Goal: Complete application form

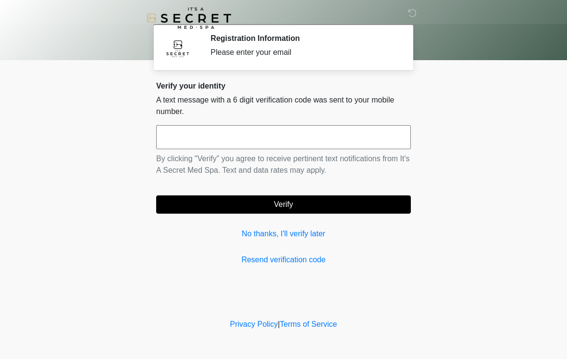
click at [283, 232] on link "No thanks, I'll verify later" at bounding box center [283, 234] width 255 height 12
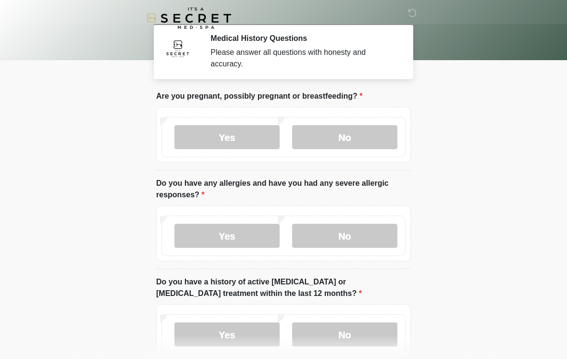
click at [357, 132] on label "No" at bounding box center [344, 137] width 105 height 24
click at [358, 230] on label "No" at bounding box center [344, 235] width 105 height 24
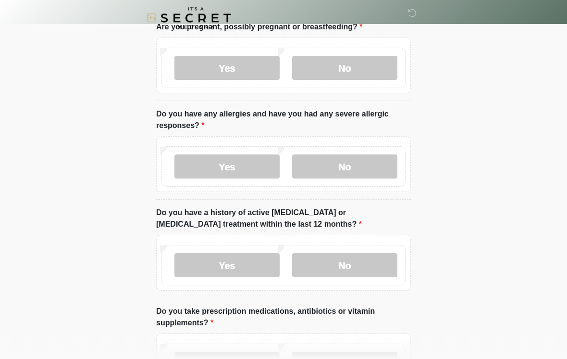
click at [367, 273] on label "No" at bounding box center [344, 265] width 105 height 24
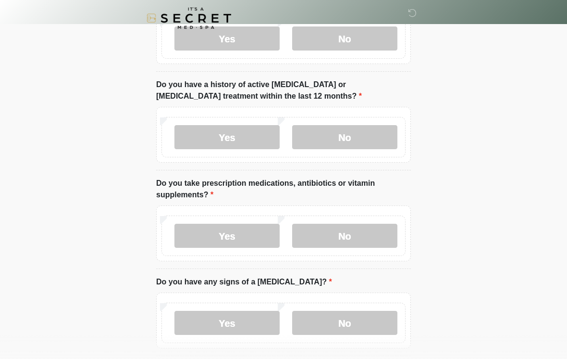
click at [365, 229] on label "No" at bounding box center [344, 235] width 105 height 24
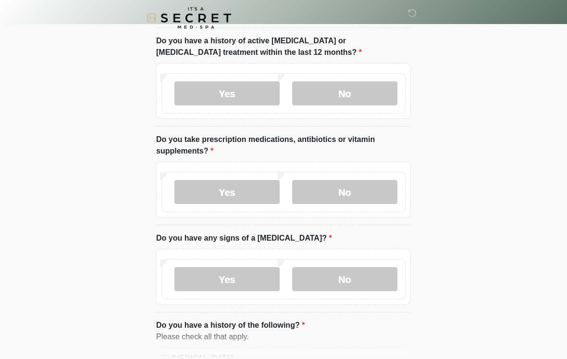
click at [364, 289] on label "No" at bounding box center [344, 279] width 105 height 24
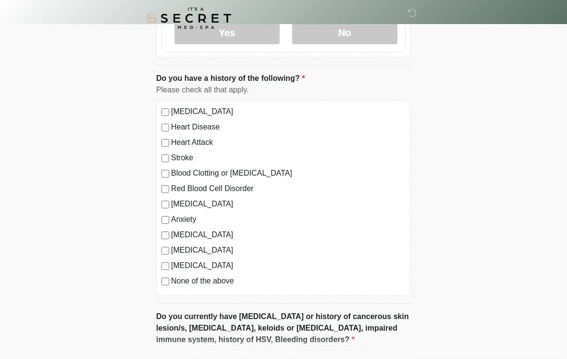
scroll to position [499, 0]
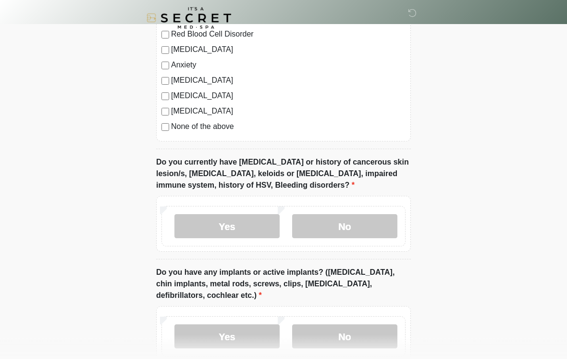
click at [379, 224] on label "No" at bounding box center [344, 226] width 105 height 24
click at [345, 341] on label "No" at bounding box center [344, 336] width 105 height 24
click at [254, 332] on label "Yes" at bounding box center [226, 336] width 105 height 24
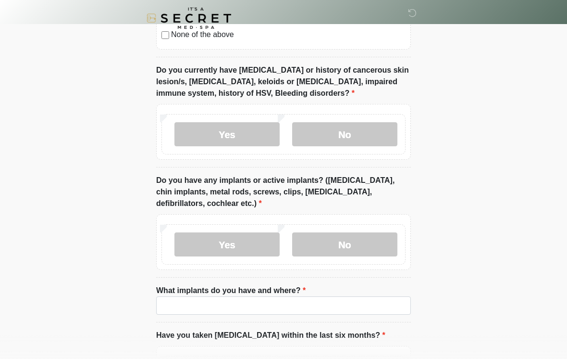
scroll to position [783, 0]
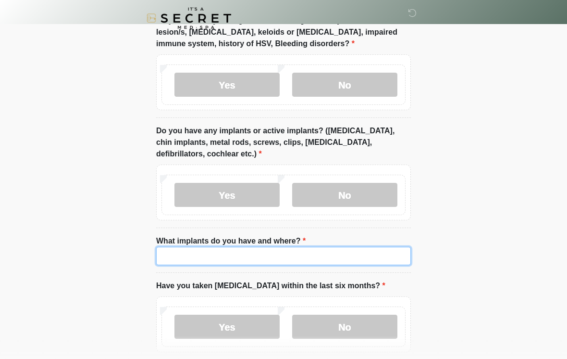
click at [360, 253] on input "What implants do you have and where?" at bounding box center [283, 256] width 255 height 18
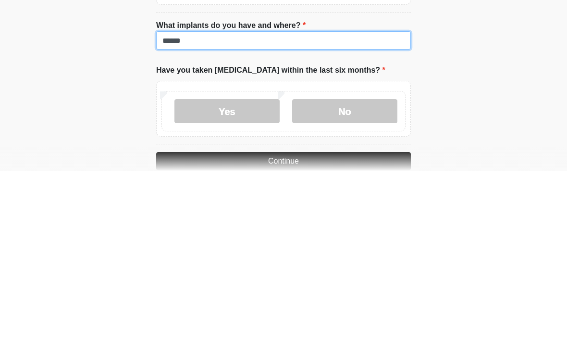
type input "******"
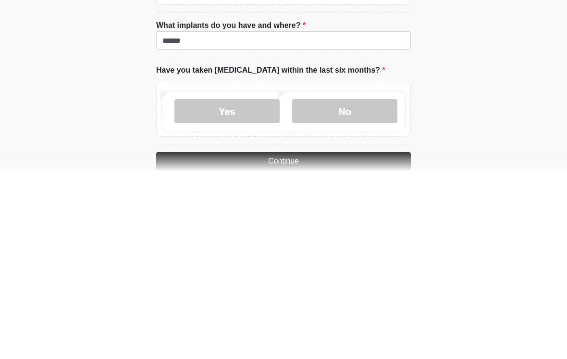
click at [368, 287] on label "No" at bounding box center [344, 299] width 105 height 24
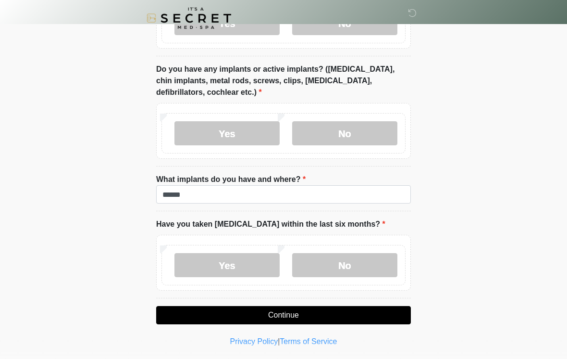
click at [319, 312] on button "Continue" at bounding box center [283, 315] width 255 height 18
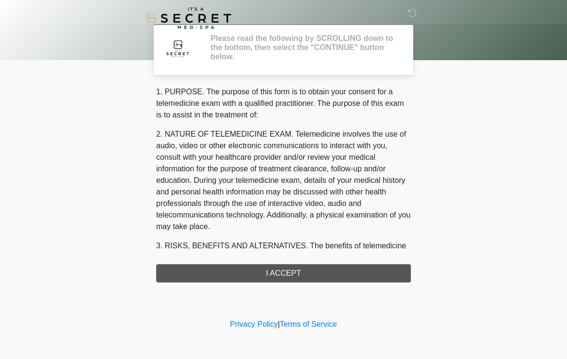
scroll to position [0, 0]
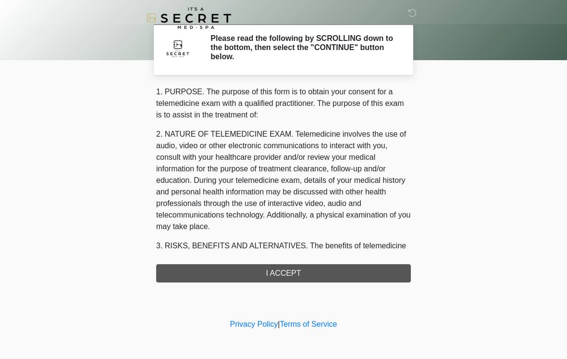
click at [326, 270] on div "1. PURPOSE. The purpose of this form is to obtain your consent for a telemedici…" at bounding box center [283, 184] width 255 height 196
click at [301, 269] on div "1. PURPOSE. The purpose of this form is to obtain your consent for a telemedici…" at bounding box center [283, 184] width 255 height 196
click at [278, 269] on div "1. PURPOSE. The purpose of this form is to obtain your consent for a telemedici…" at bounding box center [283, 184] width 255 height 196
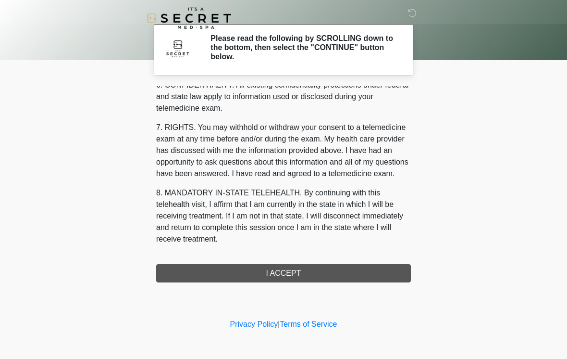
click at [278, 274] on button "I ACCEPT" at bounding box center [283, 273] width 255 height 18
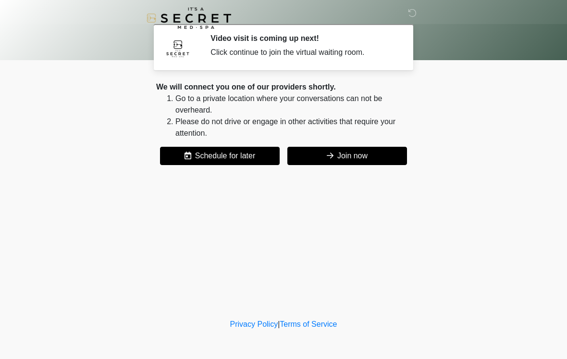
click at [366, 152] on button "Join now" at bounding box center [347, 156] width 120 height 18
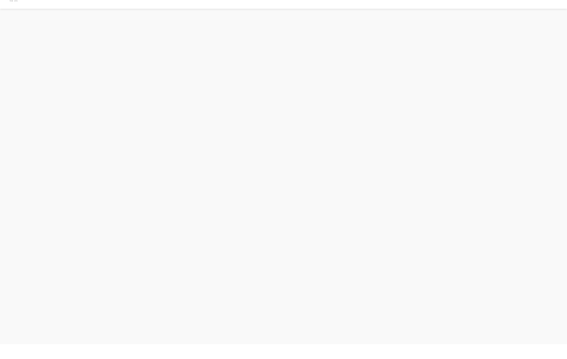
scroll to position [3, 0]
